Goal: Transaction & Acquisition: Purchase product/service

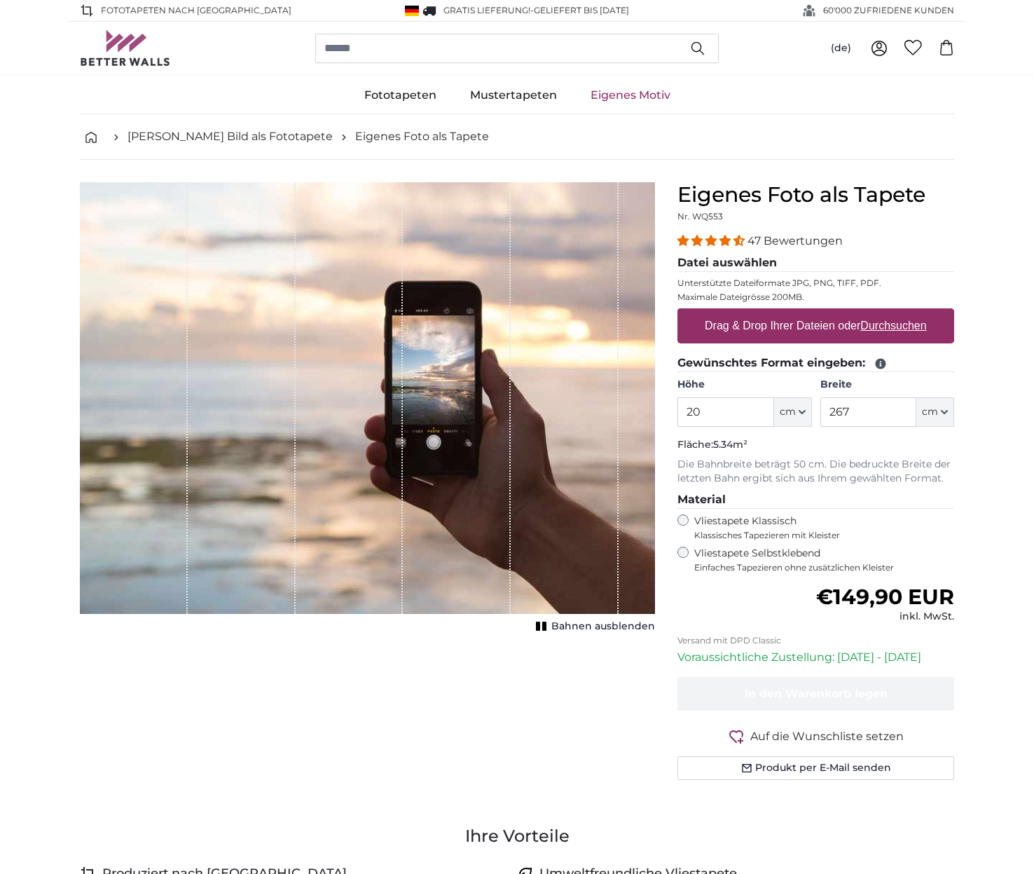
type input "2"
type input "130"
drag, startPoint x: 849, startPoint y: 408, endPoint x: 817, endPoint y: 408, distance: 32.2
click at [821, 408] on input "267" at bounding box center [869, 411] width 96 height 29
type input "315"
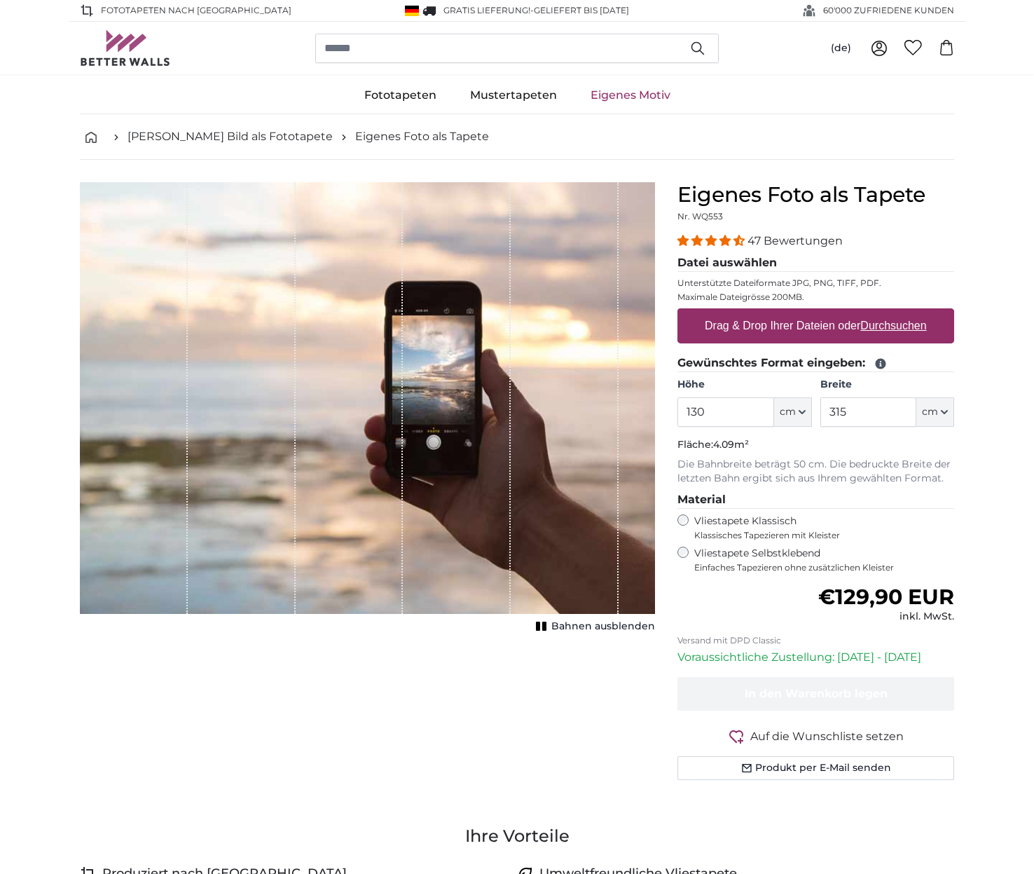
click at [816, 328] on label "Drag & Drop Ihrer Dateien oder Durchsuchen" at bounding box center [815, 326] width 233 height 28
click at [816, 313] on input "Drag & Drop Ihrer Dateien oder Durchsuchen" at bounding box center [816, 310] width 277 height 4
type input "**********"
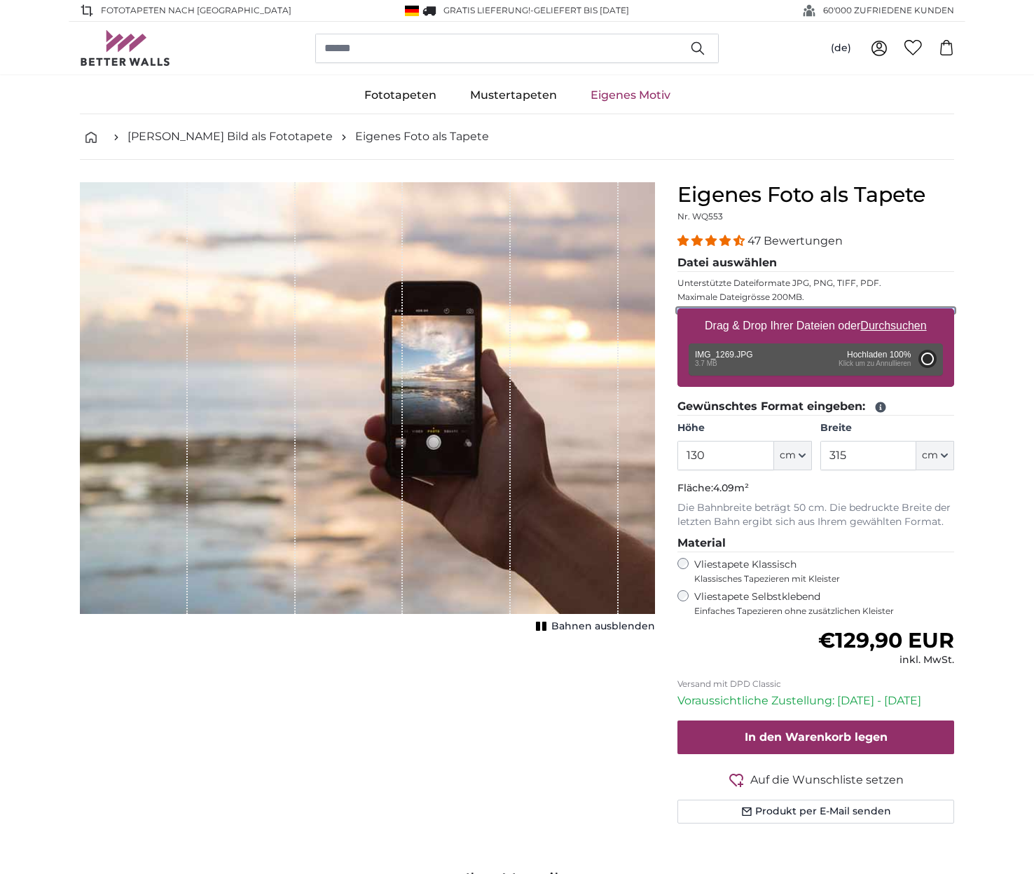
type input "200"
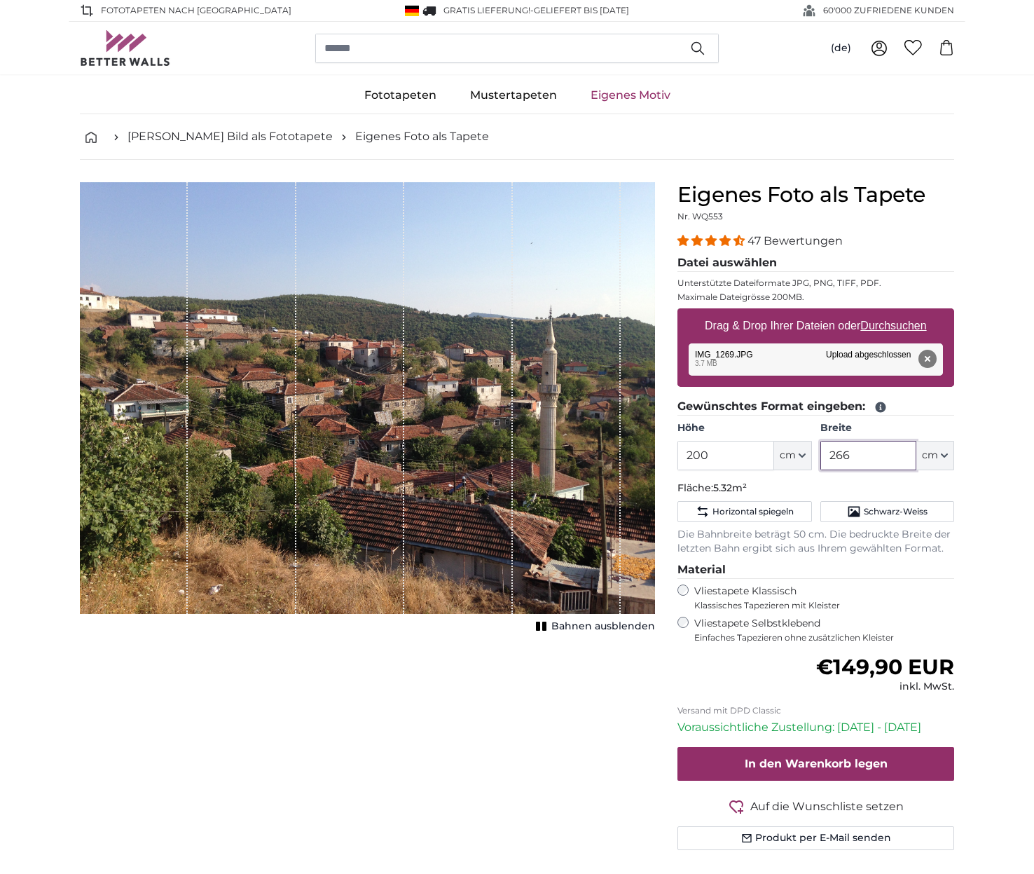
drag, startPoint x: 858, startPoint y: 457, endPoint x: 827, endPoint y: 455, distance: 30.9
click at [827, 455] on input "266" at bounding box center [869, 455] width 96 height 29
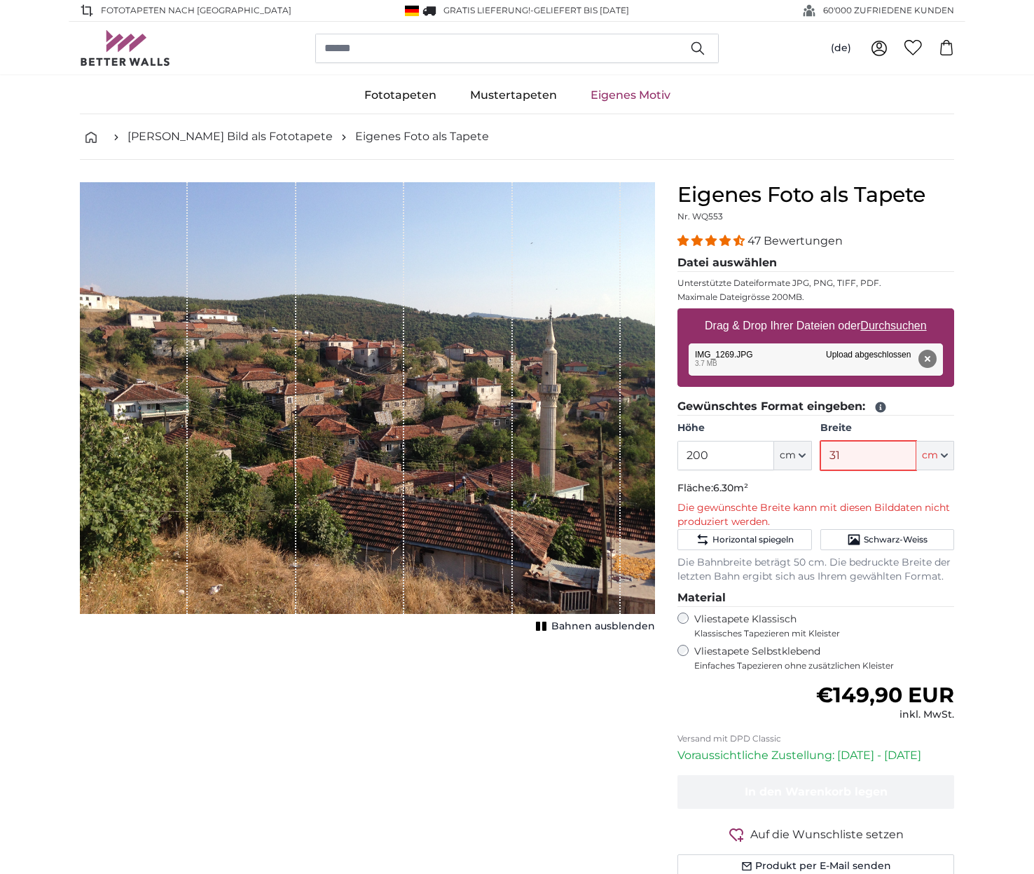
type input "3"
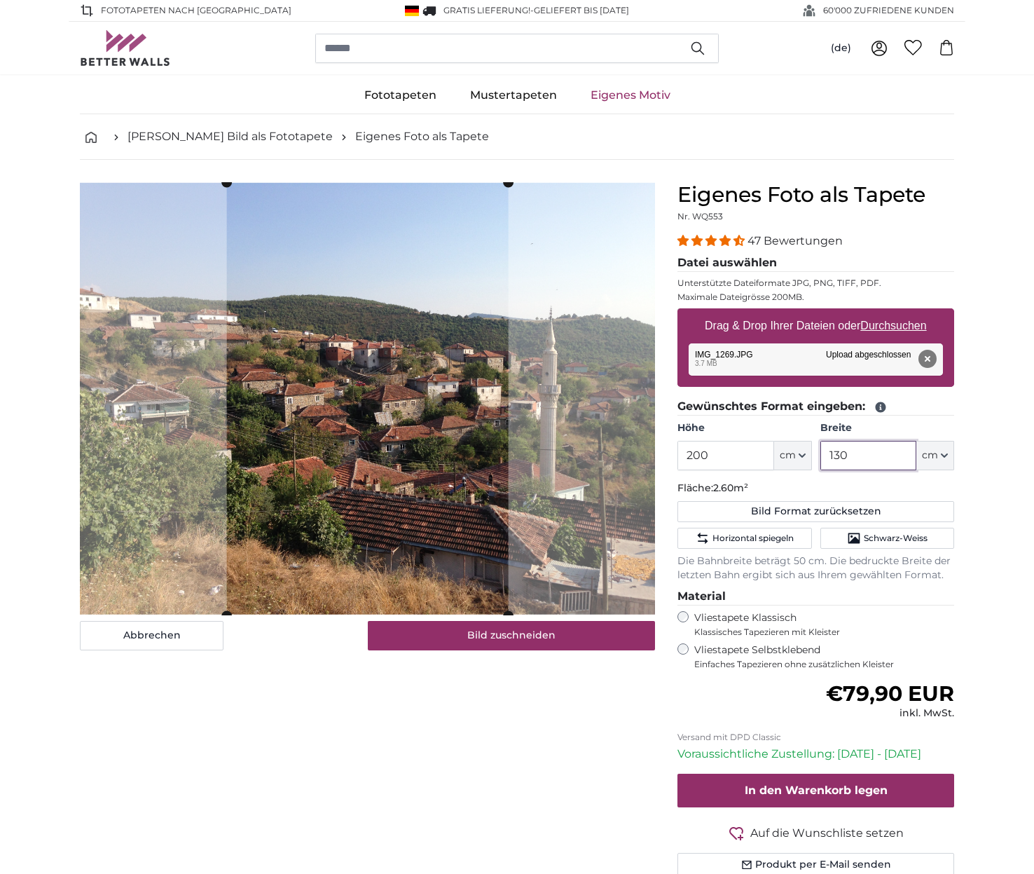
type input "130"
drag, startPoint x: 712, startPoint y: 455, endPoint x: 613, endPoint y: 460, distance: 98.9
click at [678, 460] on input "200" at bounding box center [726, 455] width 96 height 29
type input "130"
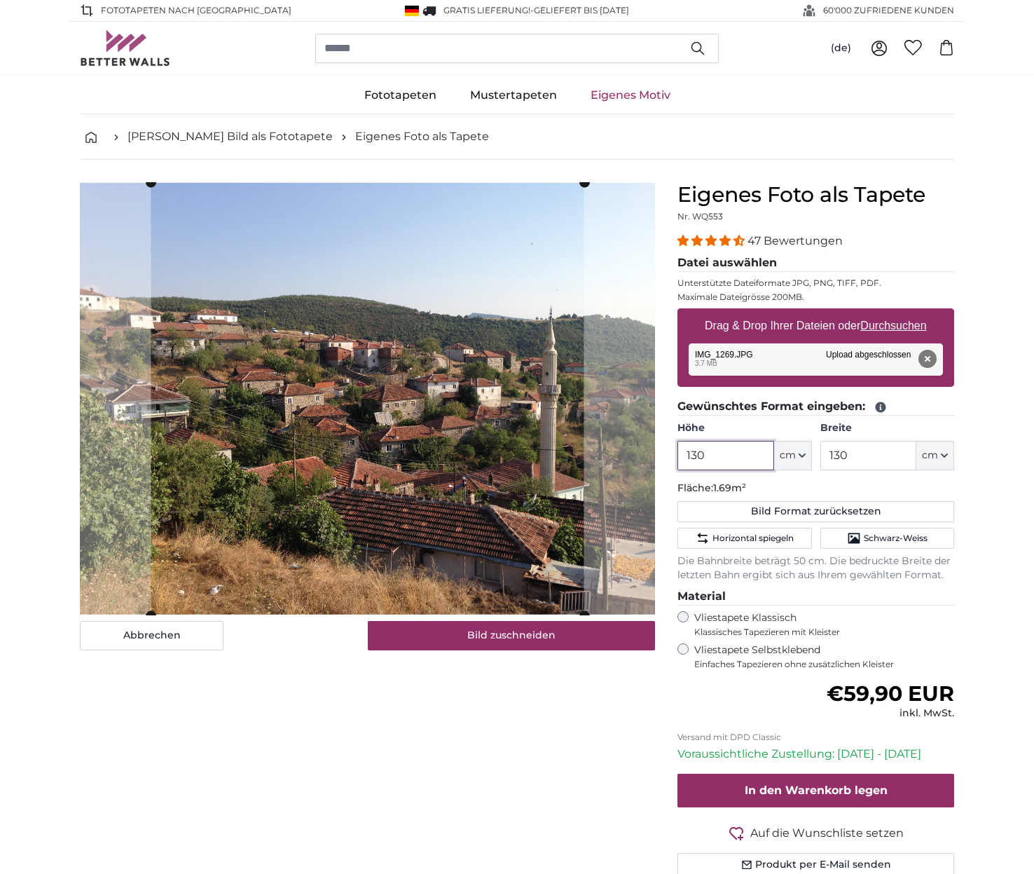
type input "130"
drag, startPoint x: 847, startPoint y: 458, endPoint x: 814, endPoint y: 453, distance: 33.3
click at [821, 453] on input "130" at bounding box center [869, 455] width 96 height 29
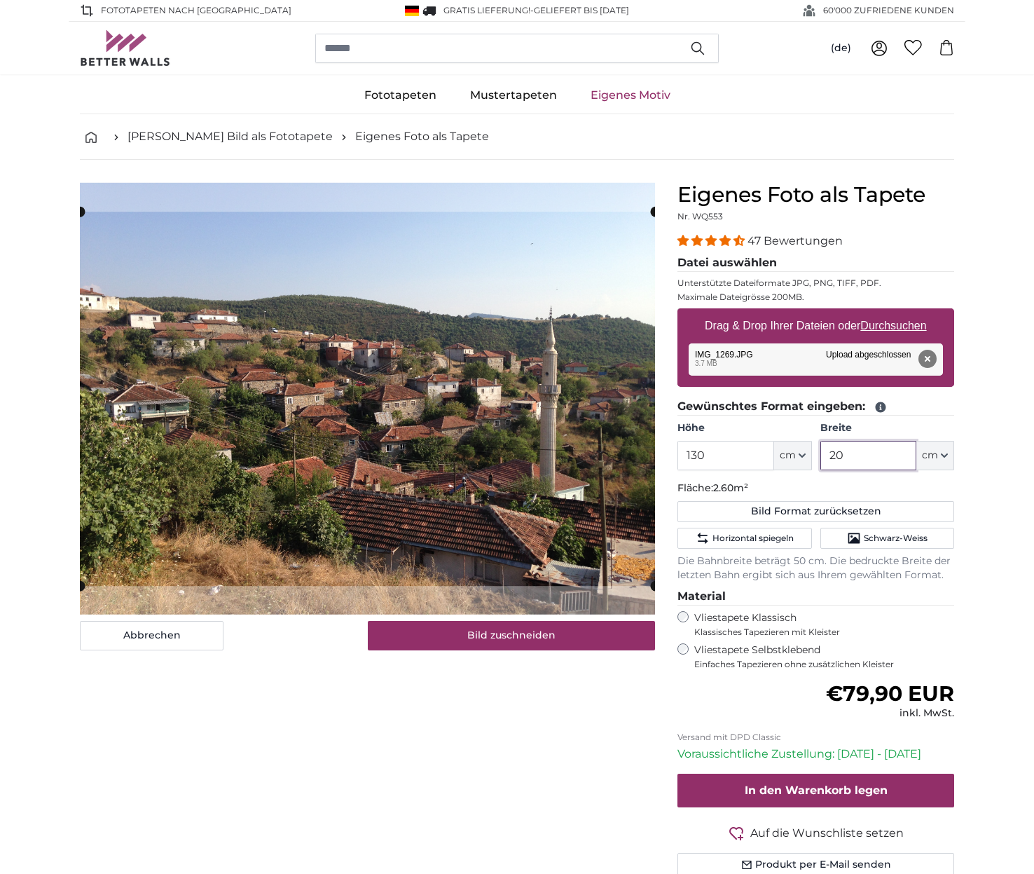
type input "2"
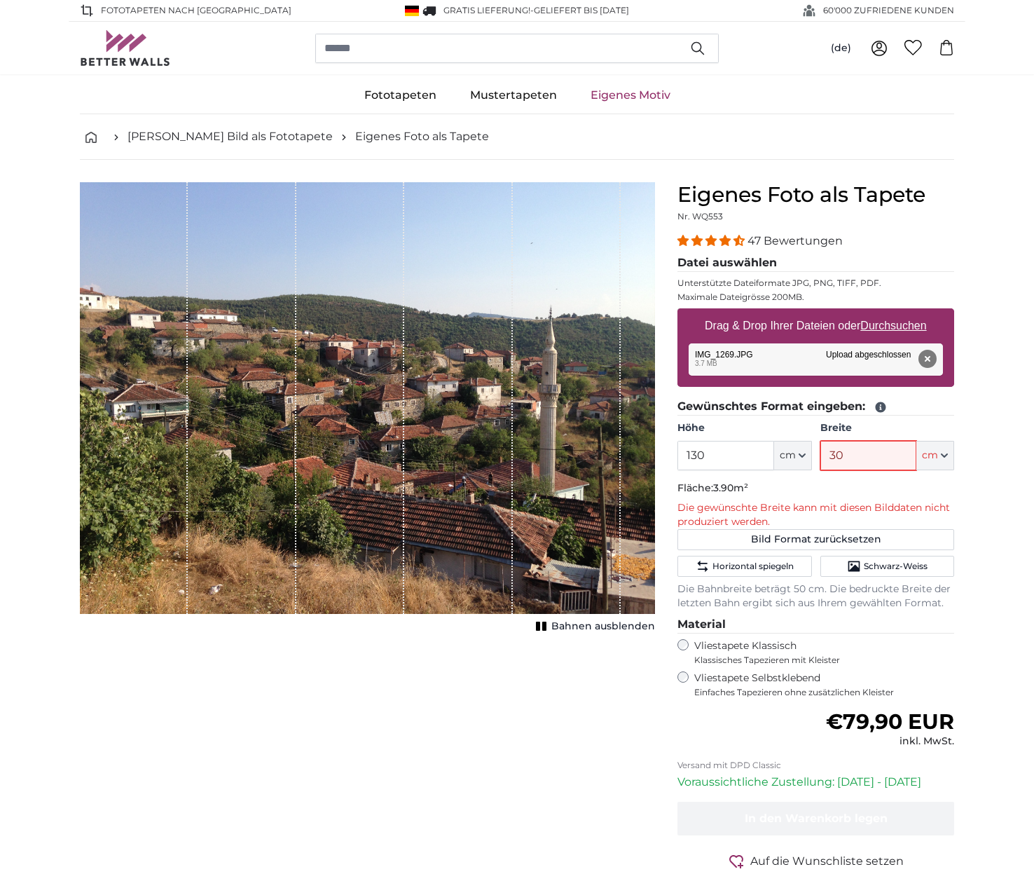
type input "3"
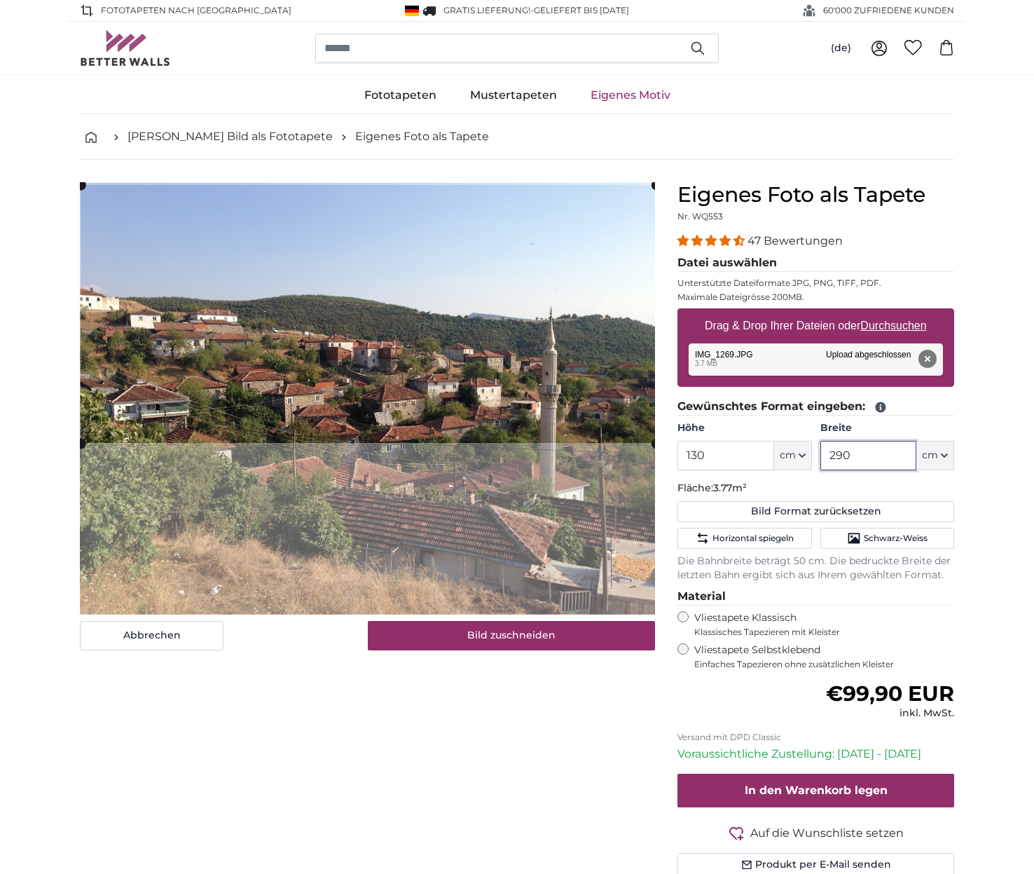
click at [308, 261] on cropper-handle at bounding box center [368, 314] width 575 height 258
click at [0, 0] on slot at bounding box center [0, 0] width 0 height 0
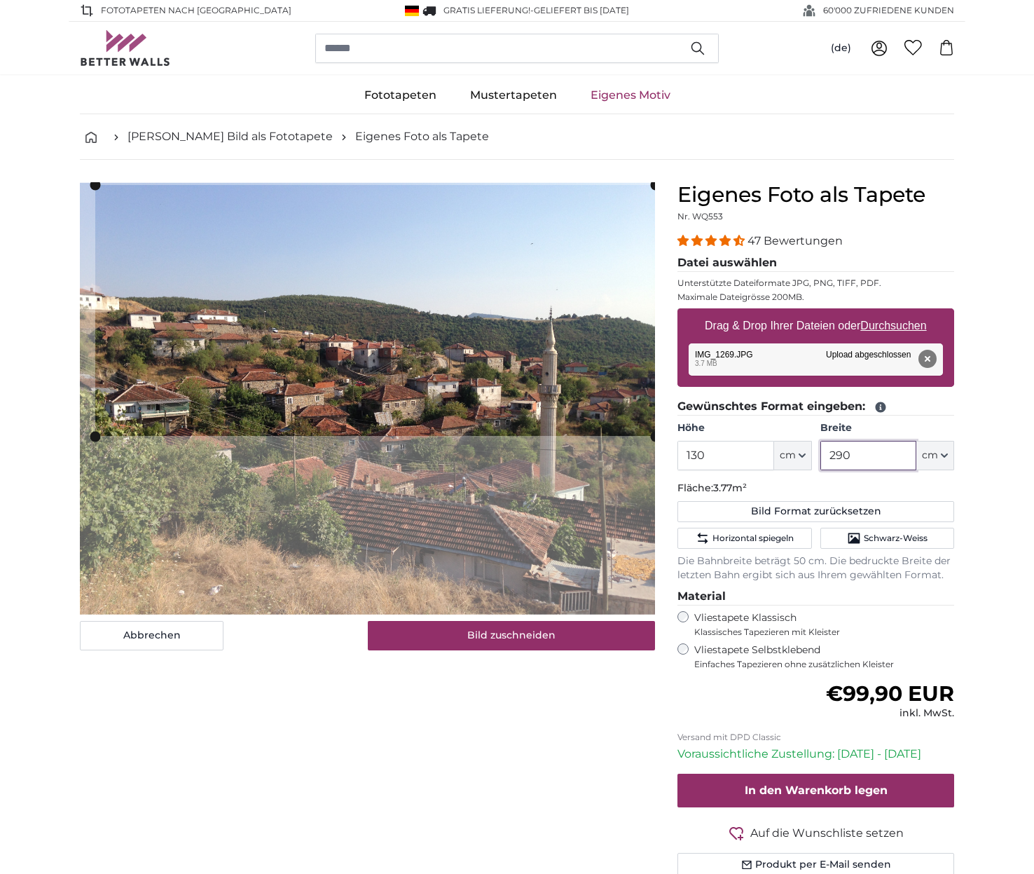
click at [0, 0] on slot at bounding box center [0, 0] width 0 height 0
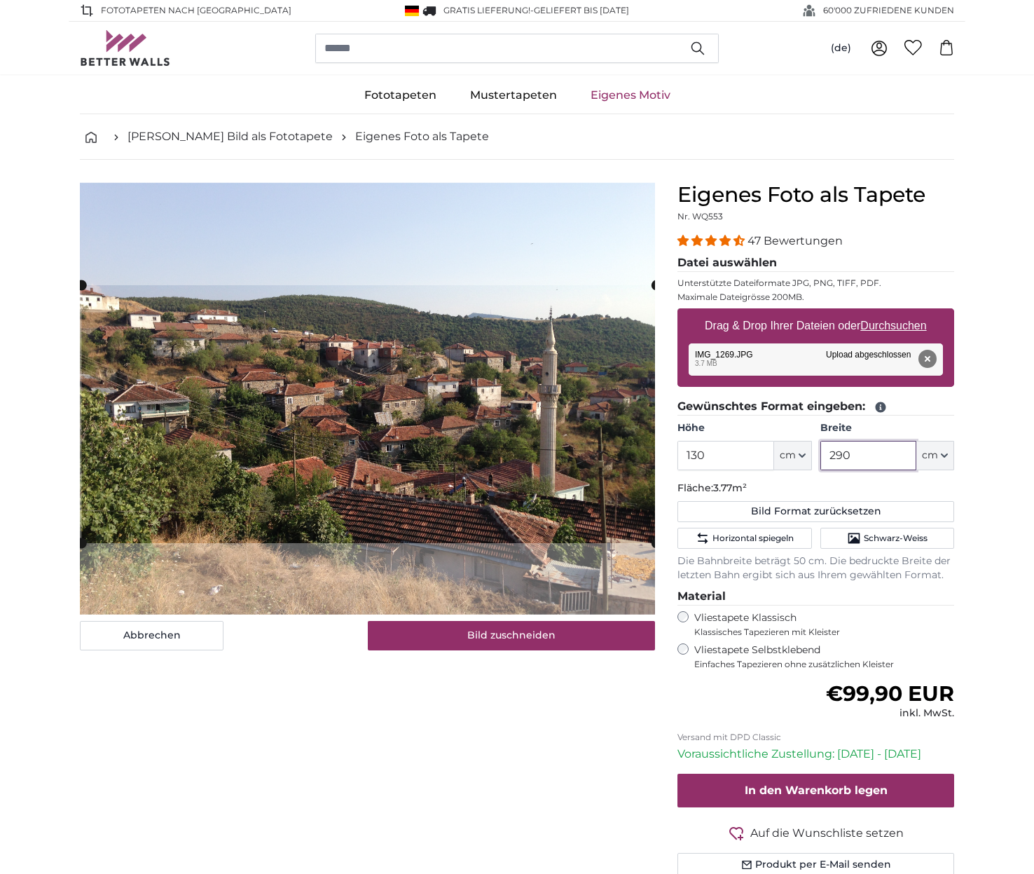
click at [336, 458] on cropper-handle at bounding box center [368, 414] width 575 height 258
type input "290"
